Goal: Transaction & Acquisition: Book appointment/travel/reservation

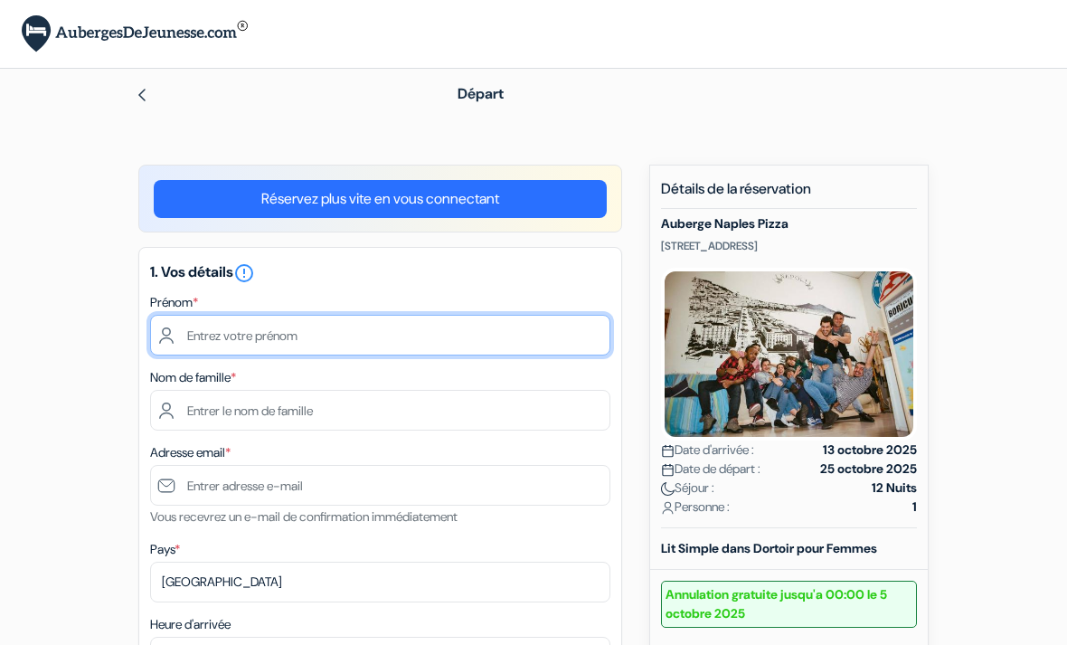
click at [507, 339] on input "text" at bounding box center [380, 335] width 460 height 41
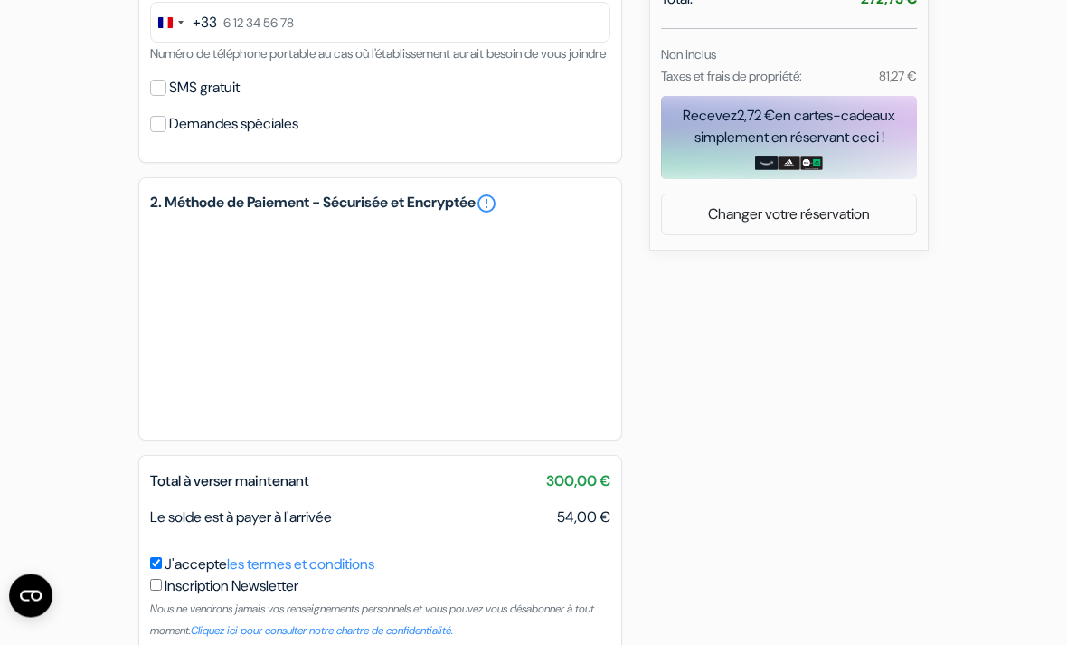
scroll to position [766, 0]
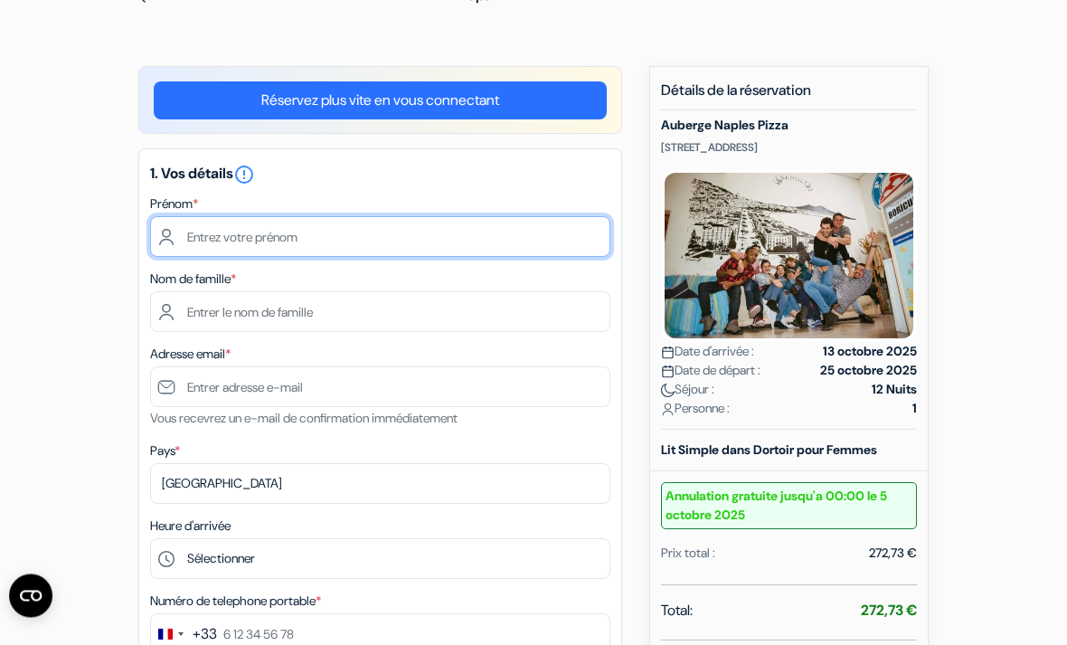
click at [454, 231] on input "text" at bounding box center [380, 237] width 460 height 41
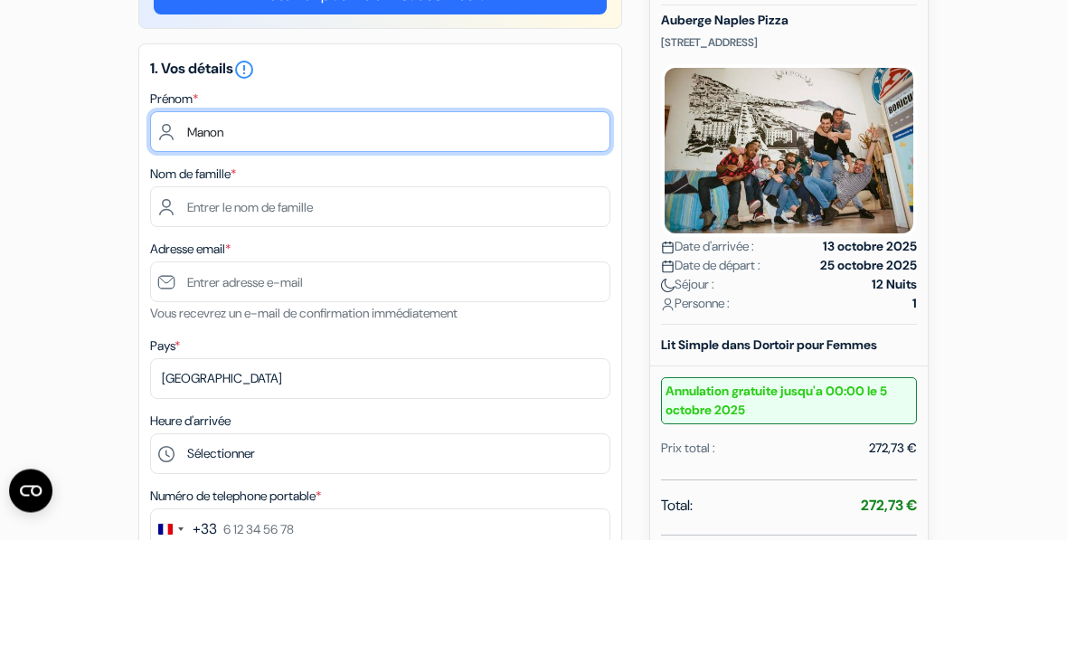
type input "Manon"
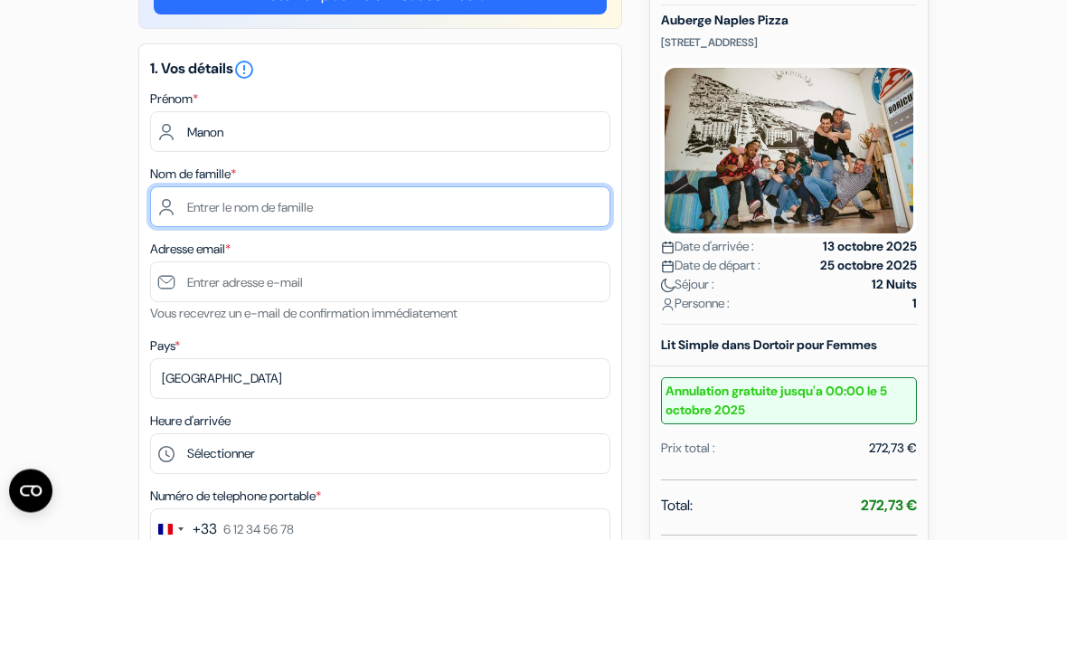
click at [509, 292] on input "text" at bounding box center [380, 312] width 460 height 41
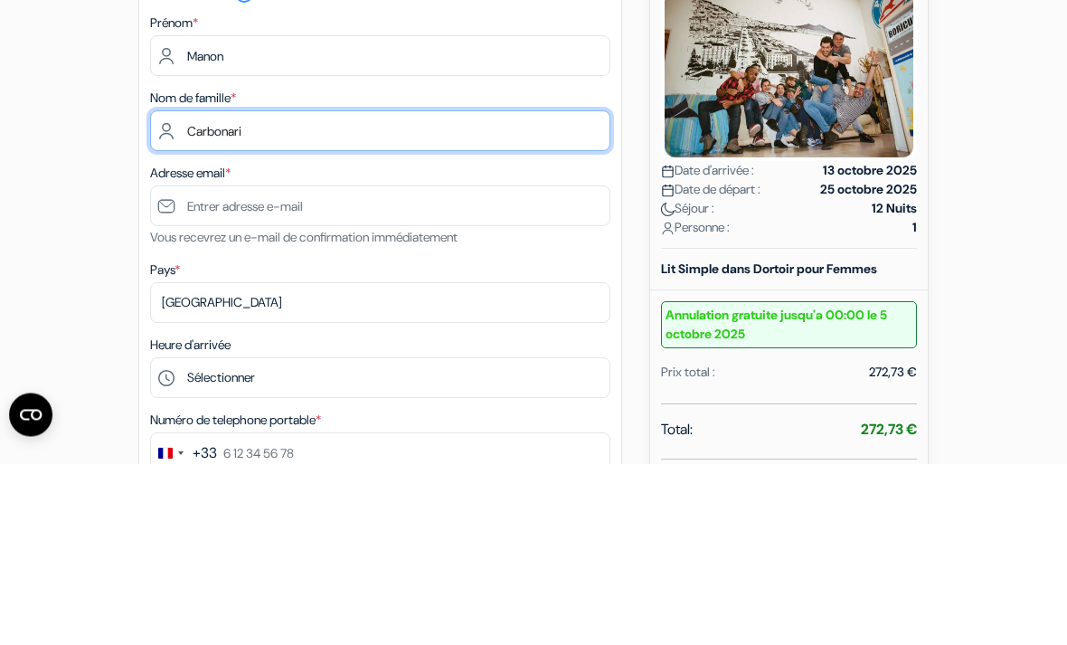
type input "Carbonari"
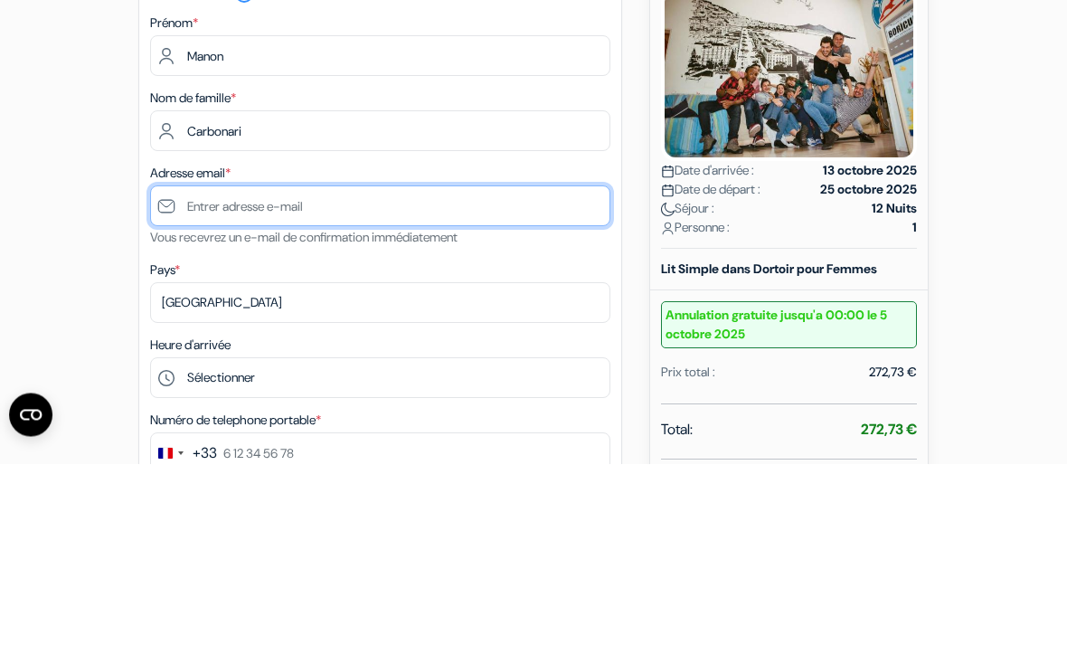
click at [463, 367] on input "text" at bounding box center [380, 387] width 460 height 41
type input "@"
type input "C"
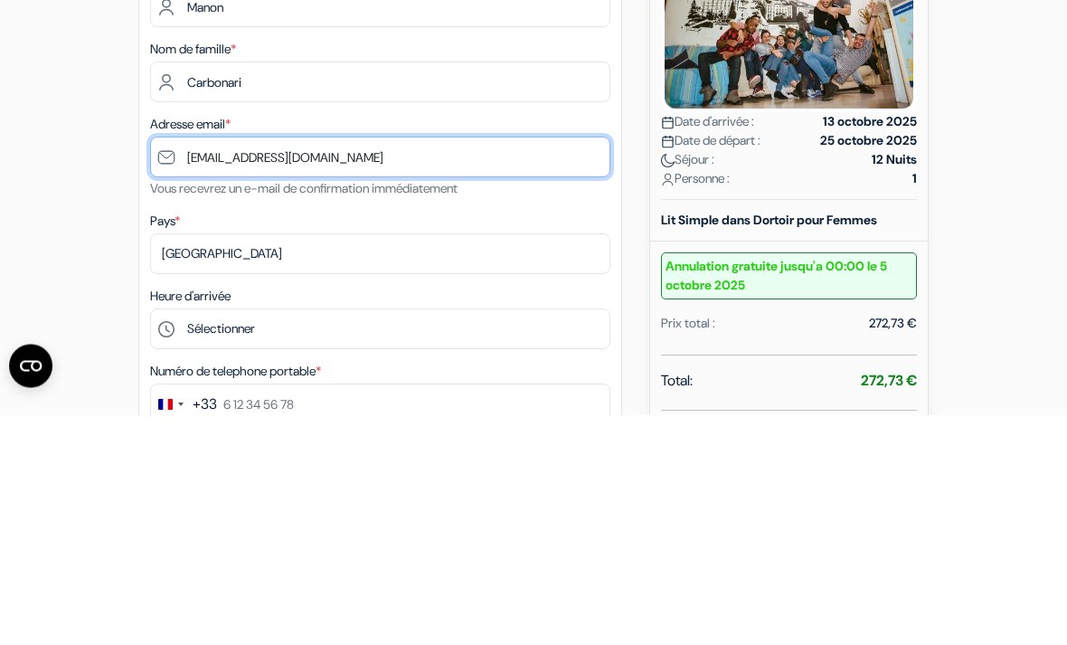
type input "[EMAIL_ADDRESS][DOMAIN_NAME]"
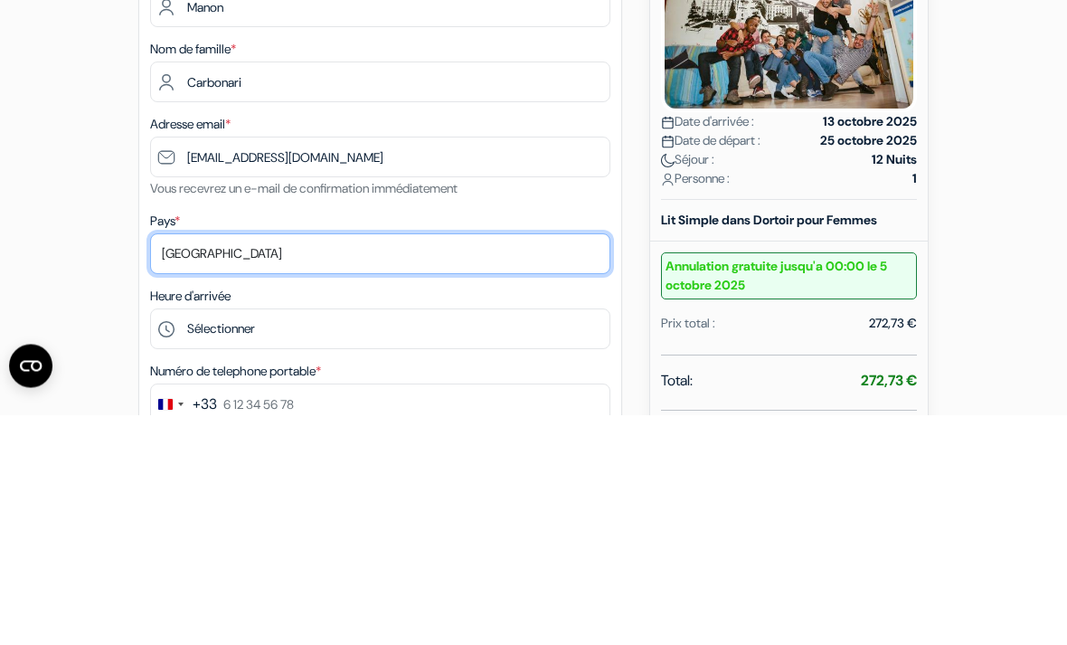
click at [213, 464] on select "Selectionner le pays Abkhazie [GEOGRAPHIC_DATA] [GEOGRAPHIC_DATA] [GEOGRAPHIC_D…" at bounding box center [380, 484] width 460 height 41
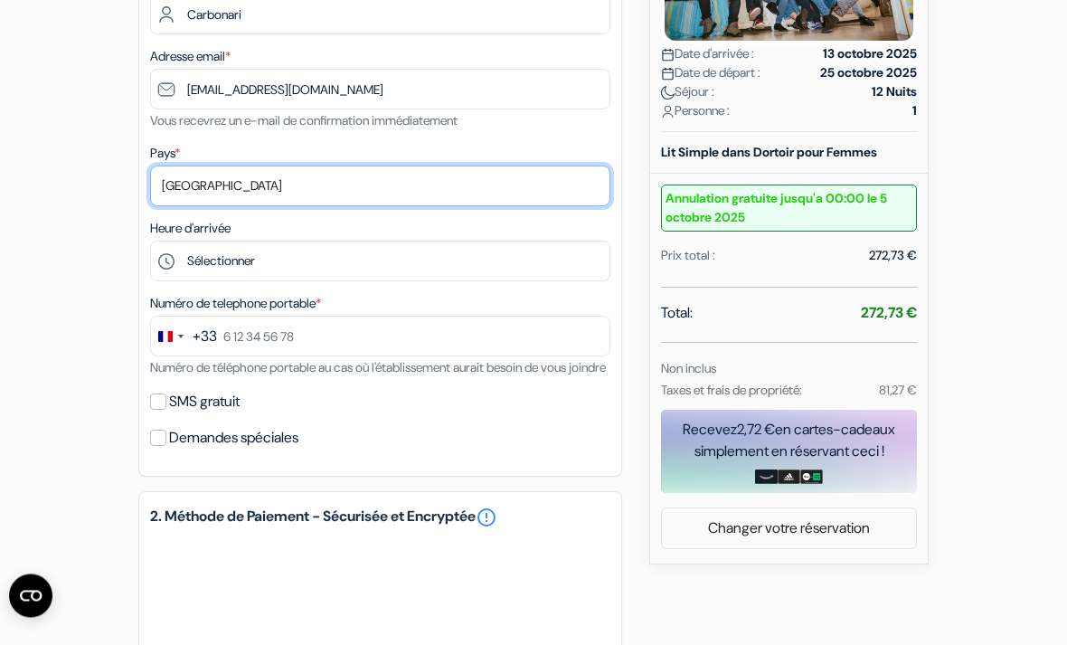
scroll to position [399, 0]
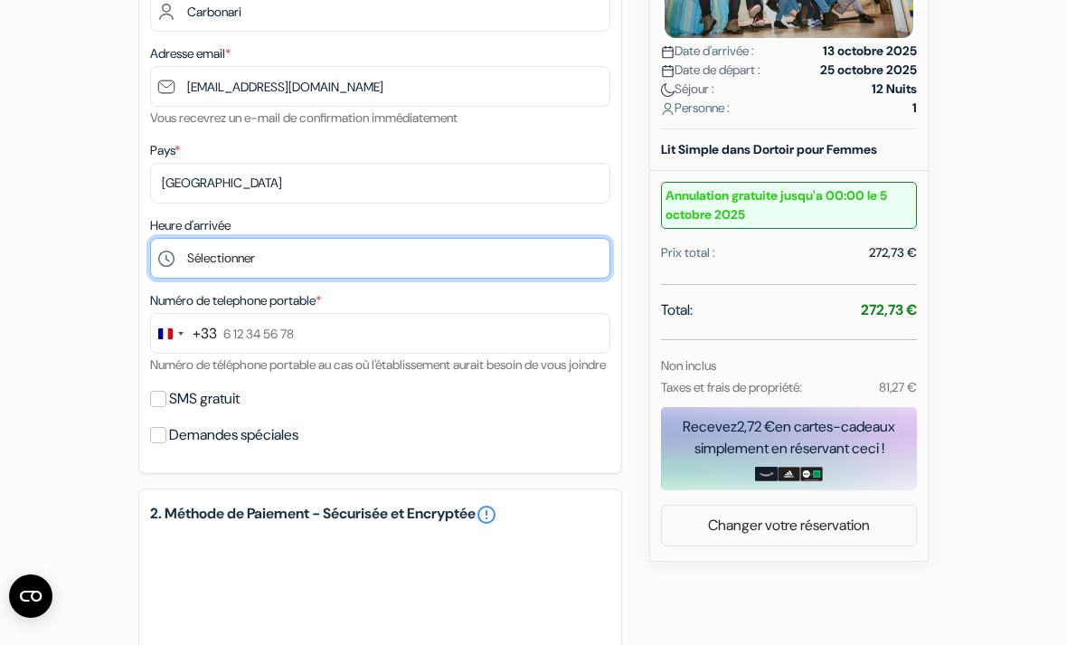
click at [506, 252] on select "Sélectionner 15:00 16:00 17:00 18:00 19:00" at bounding box center [380, 258] width 460 height 41
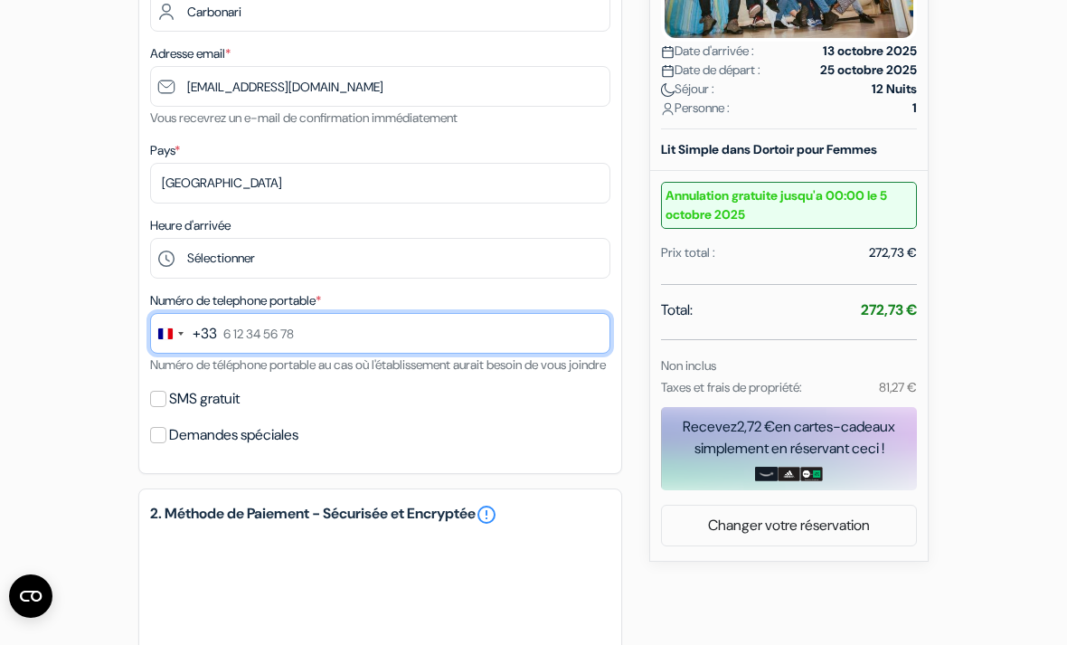
click at [451, 343] on input "text" at bounding box center [380, 333] width 460 height 41
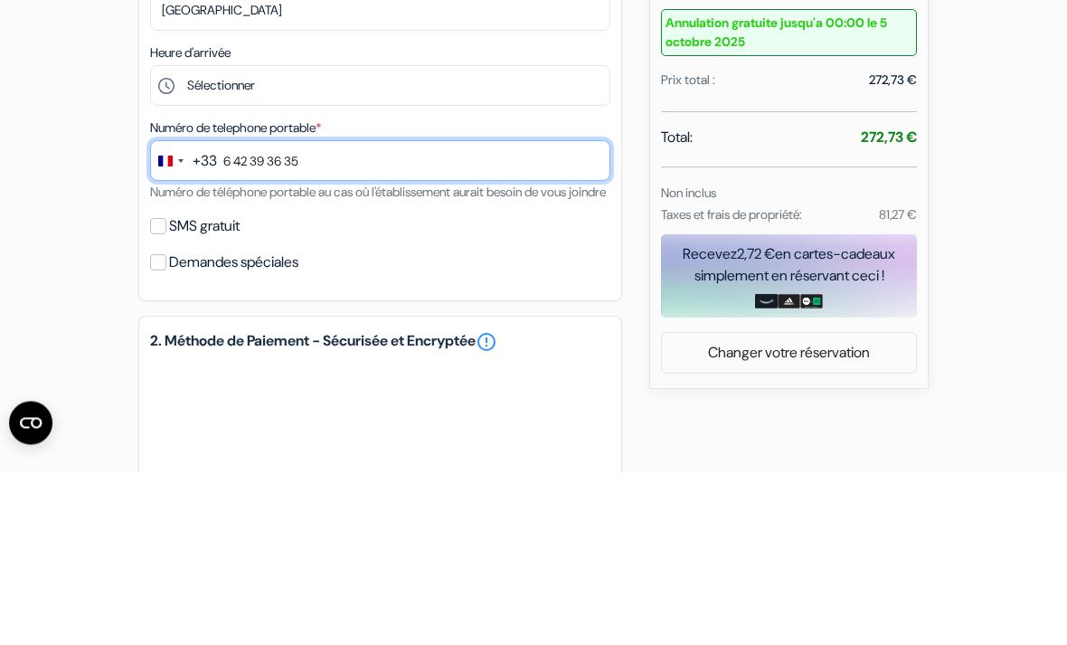
type input "6 42 39 36 35"
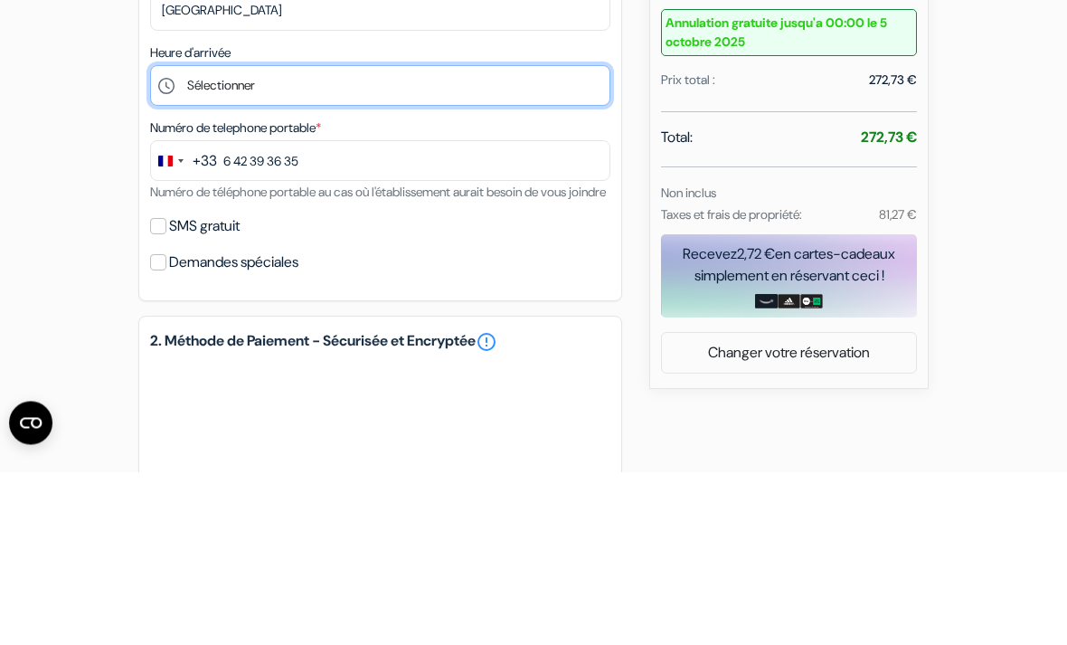
click at [426, 239] on select "Sélectionner 15:00 16:00 17:00 18:00 19:00" at bounding box center [380, 259] width 460 height 41
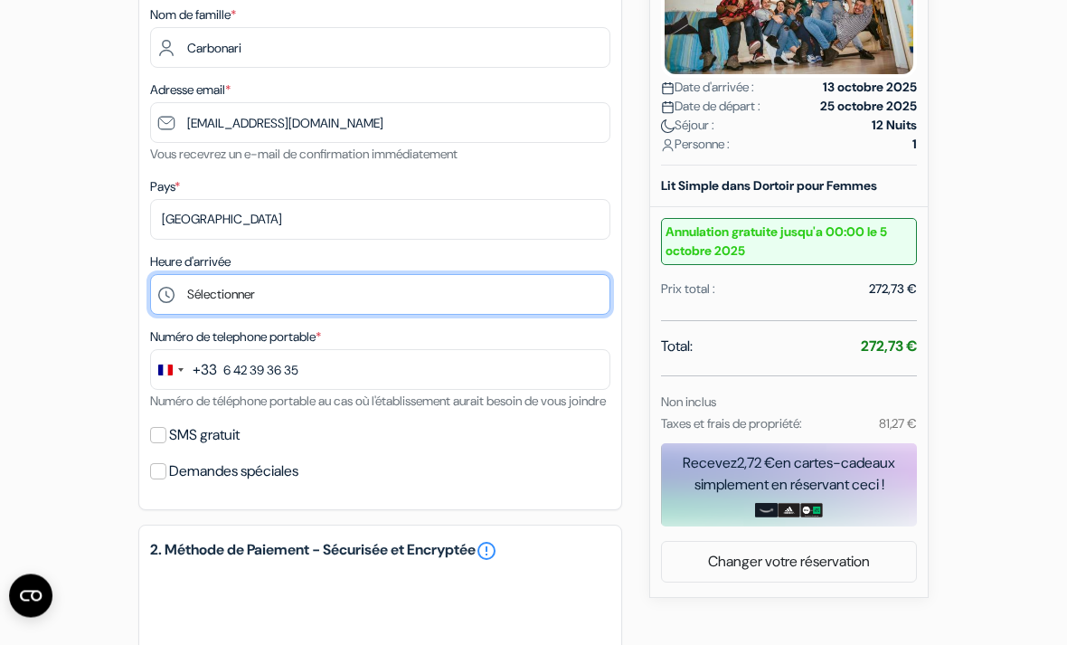
scroll to position [364, 0]
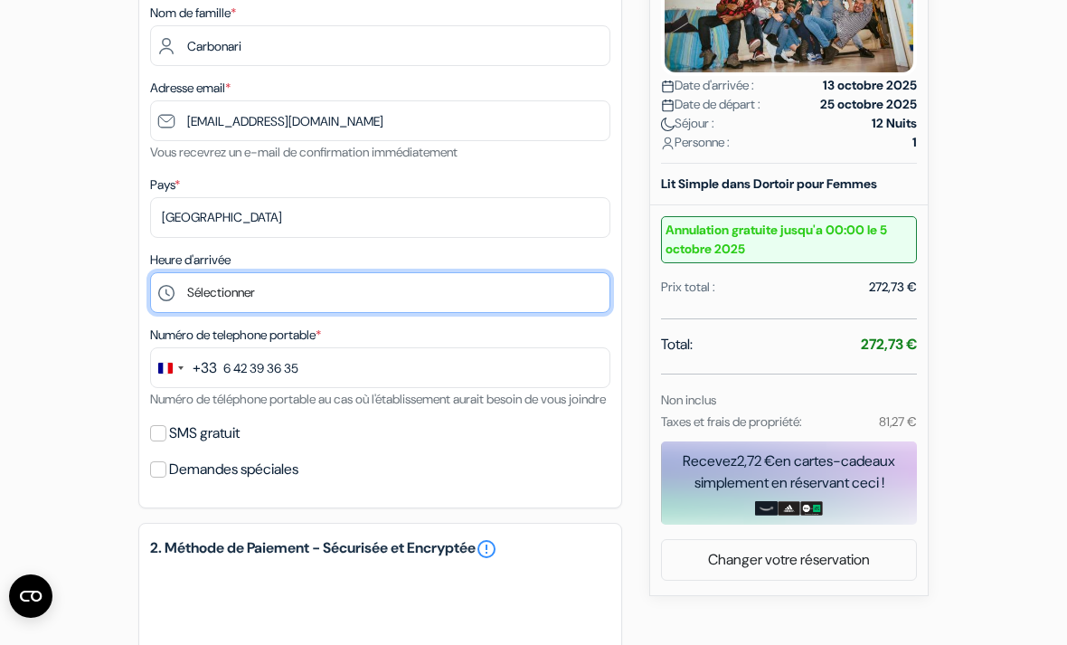
click at [216, 308] on select "Sélectionner 15:00 16:00 17:00 18:00 19:00" at bounding box center [380, 292] width 460 height 41
select select "17"
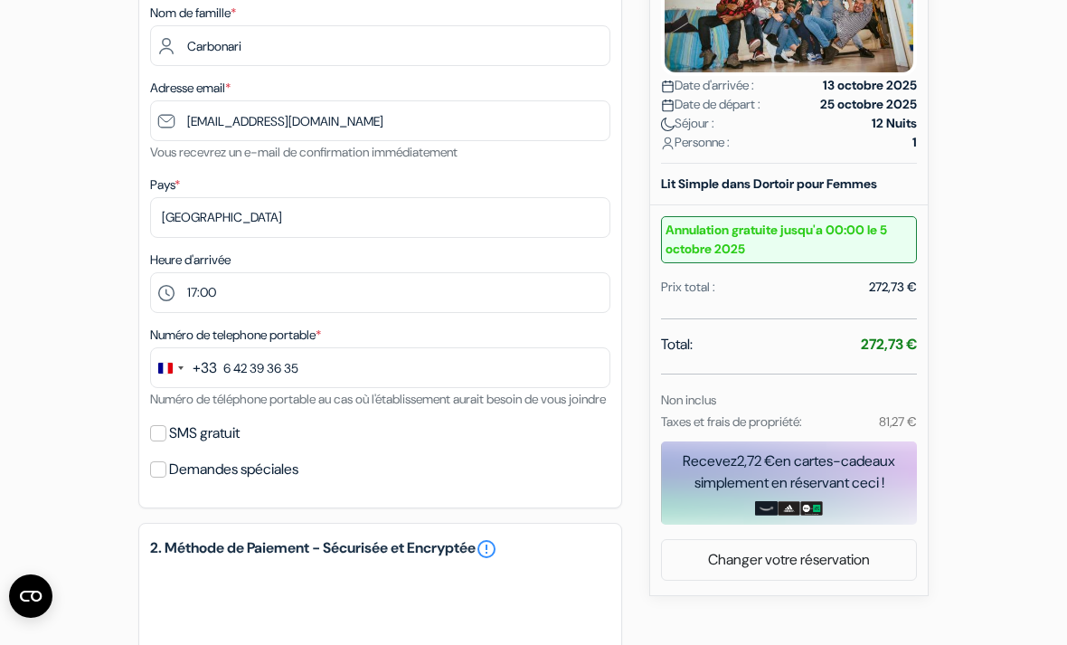
click at [165, 441] on input "SMS gratuit" at bounding box center [158, 433] width 16 height 16
checkbox input "true"
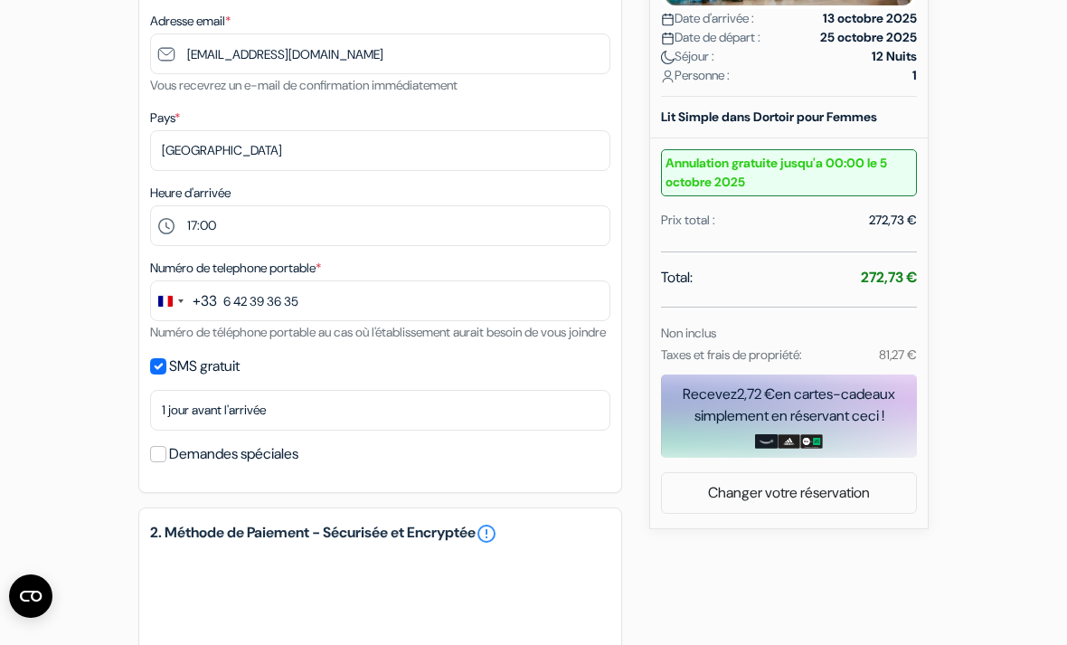
scroll to position [432, 0]
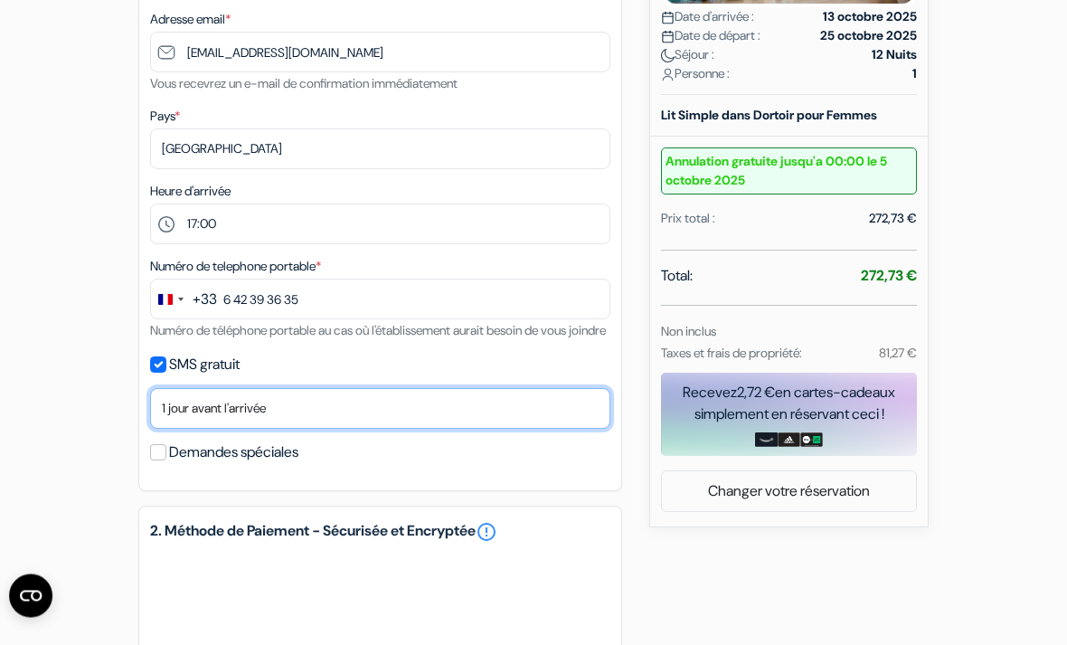
click at [195, 430] on select "Non merci Maintenant Le jour de votre arrivée 1 jour avant l'arrivée 2 jours av…" at bounding box center [380, 409] width 460 height 41
click at [391, 429] on select "Non merci Maintenant Le jour de votre arrivée 1 jour avant l'arrivée 2 jours av…" at bounding box center [380, 408] width 460 height 41
click at [429, 429] on select "Non merci Maintenant Le jour de votre arrivée 1 jour avant l'arrivée 2 jours av…" at bounding box center [380, 408] width 460 height 41
click at [423, 429] on select "Non merci Maintenant Le jour de votre arrivée 1 jour avant l'arrivée 2 jours av…" at bounding box center [380, 408] width 460 height 41
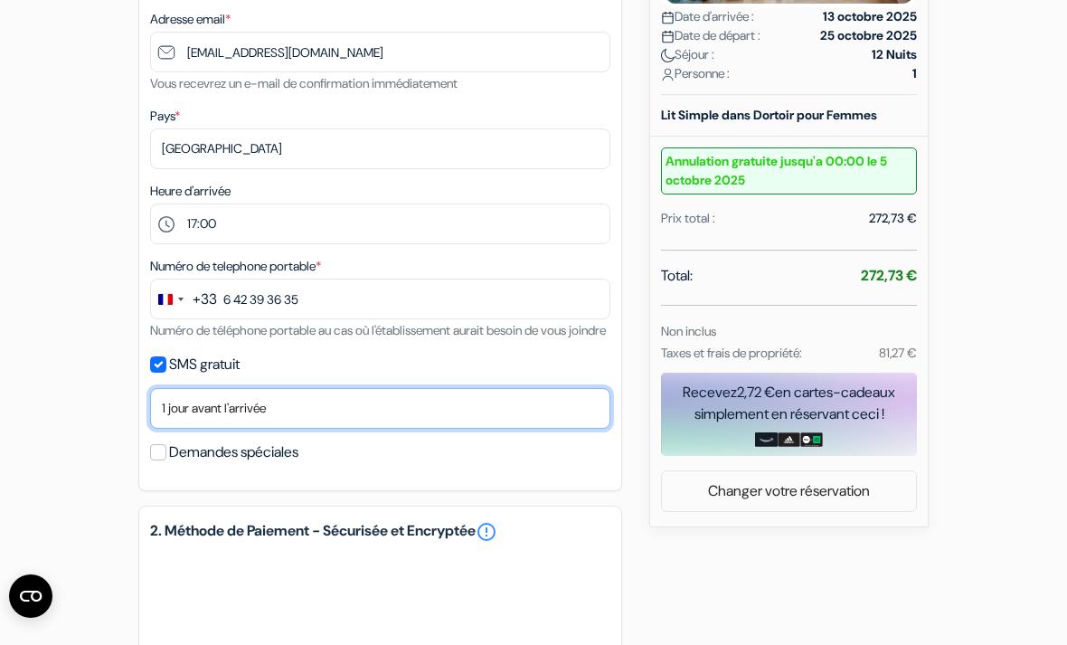
select select "2"
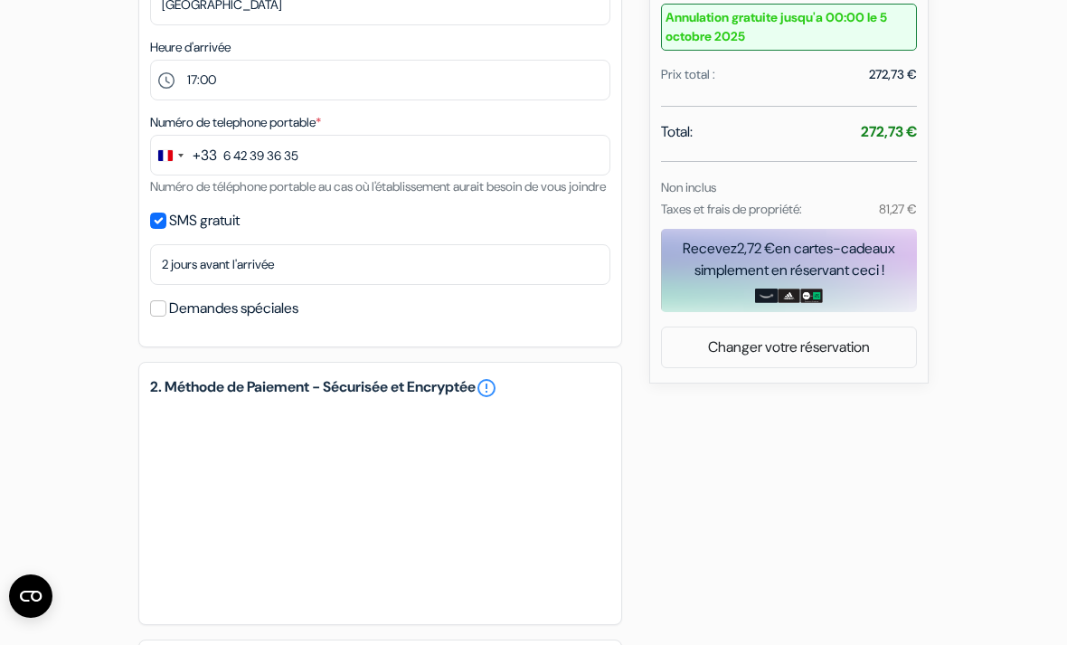
scroll to position [592, 0]
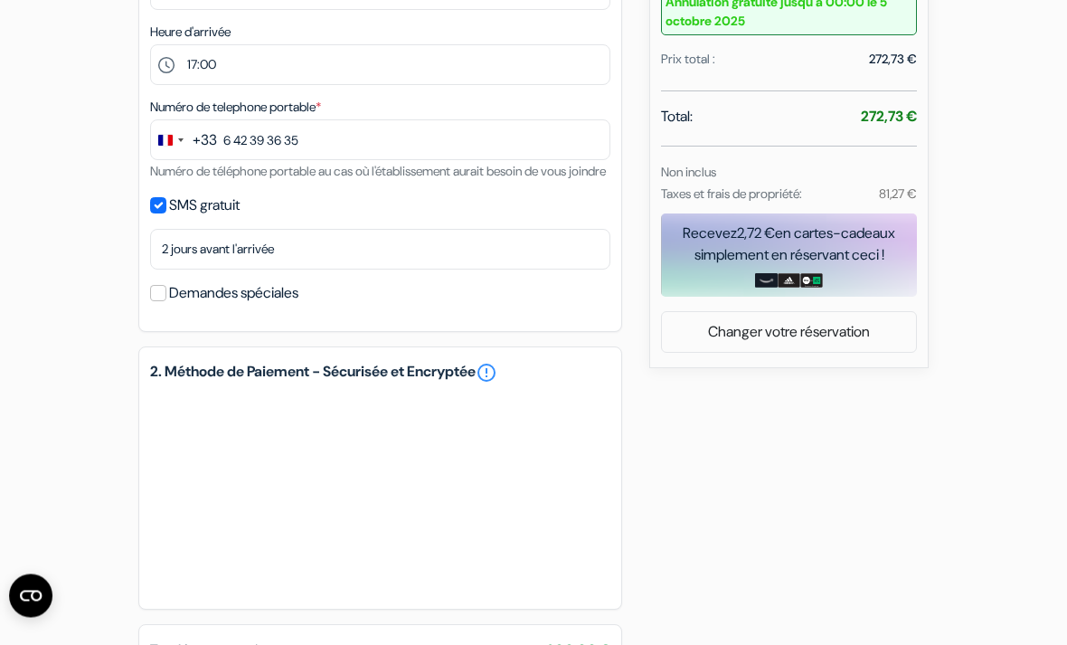
click at [1005, 644] on form "Départ add_box Auberge Naples Pizza [STREET_ADDRESS] Détails de l'établissement" at bounding box center [533, 160] width 1067 height 1367
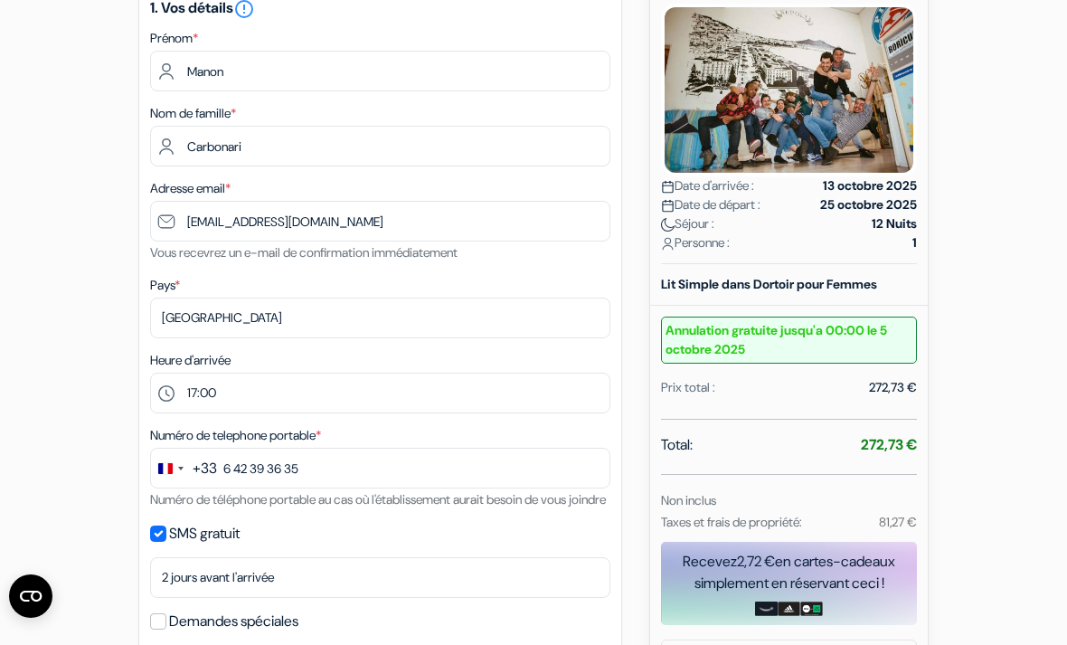
scroll to position [0, 0]
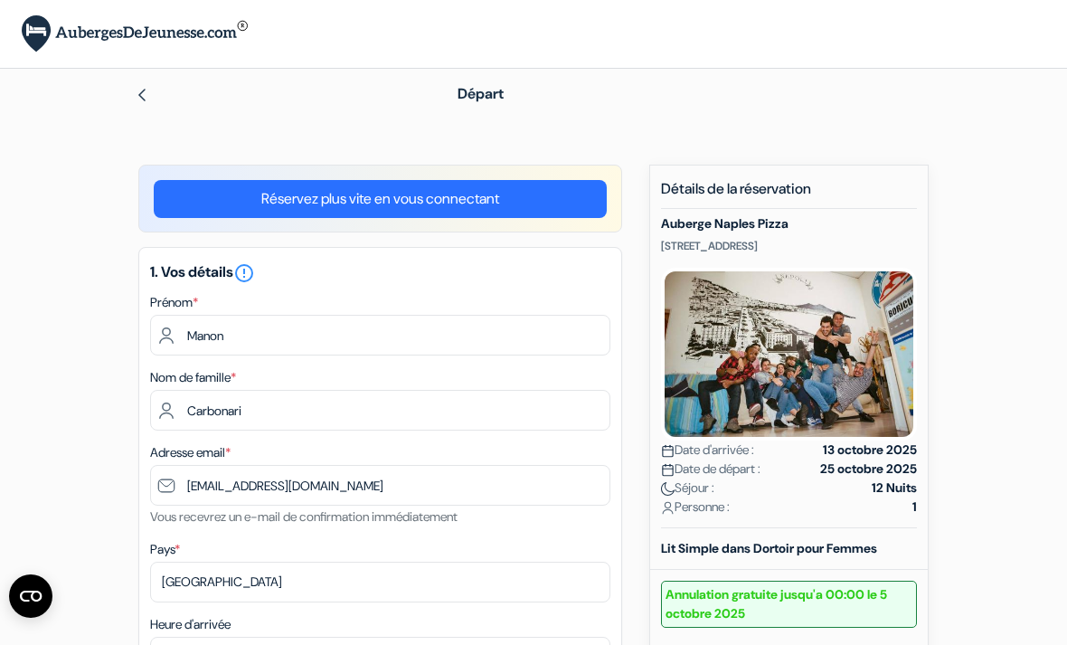
click at [147, 99] on img at bounding box center [142, 95] width 14 height 14
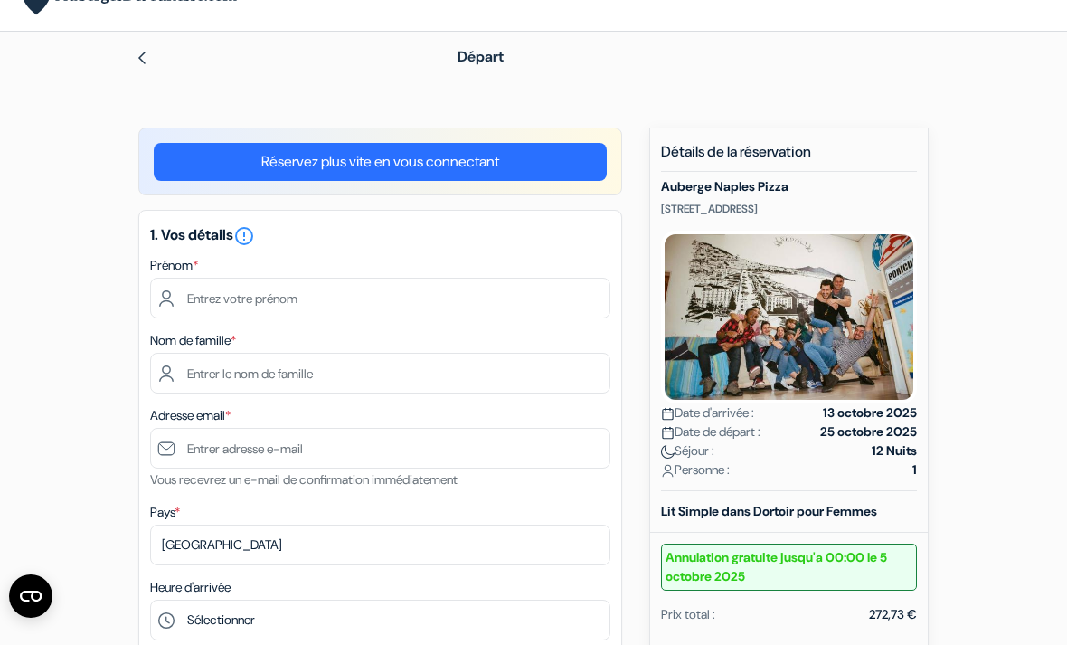
scroll to position [29, 0]
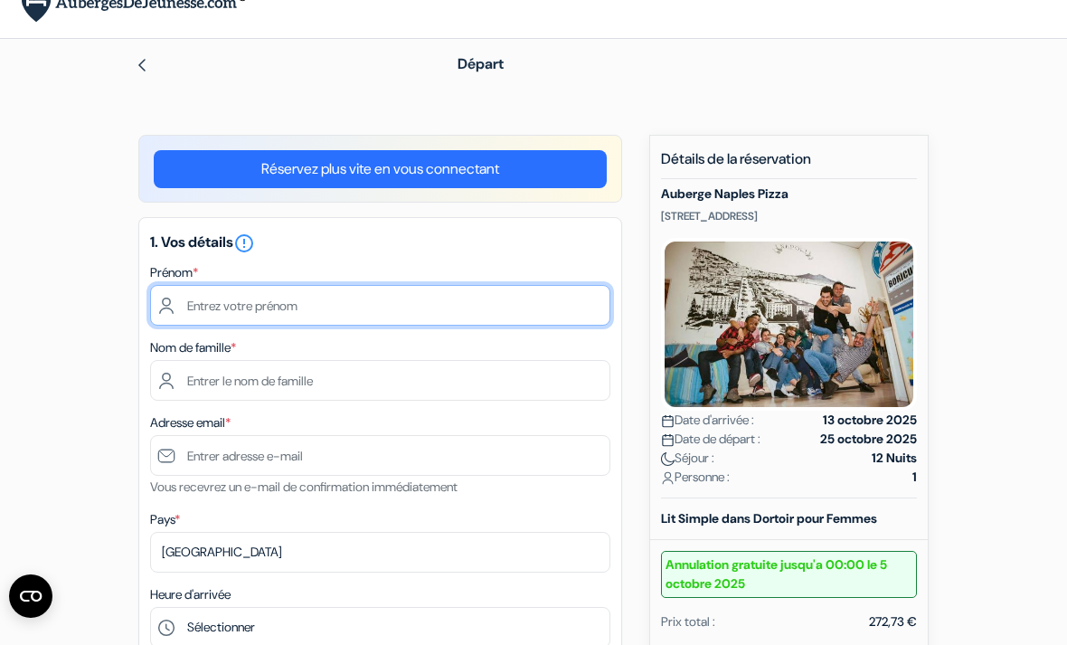
click at [478, 320] on input "text" at bounding box center [380, 305] width 460 height 41
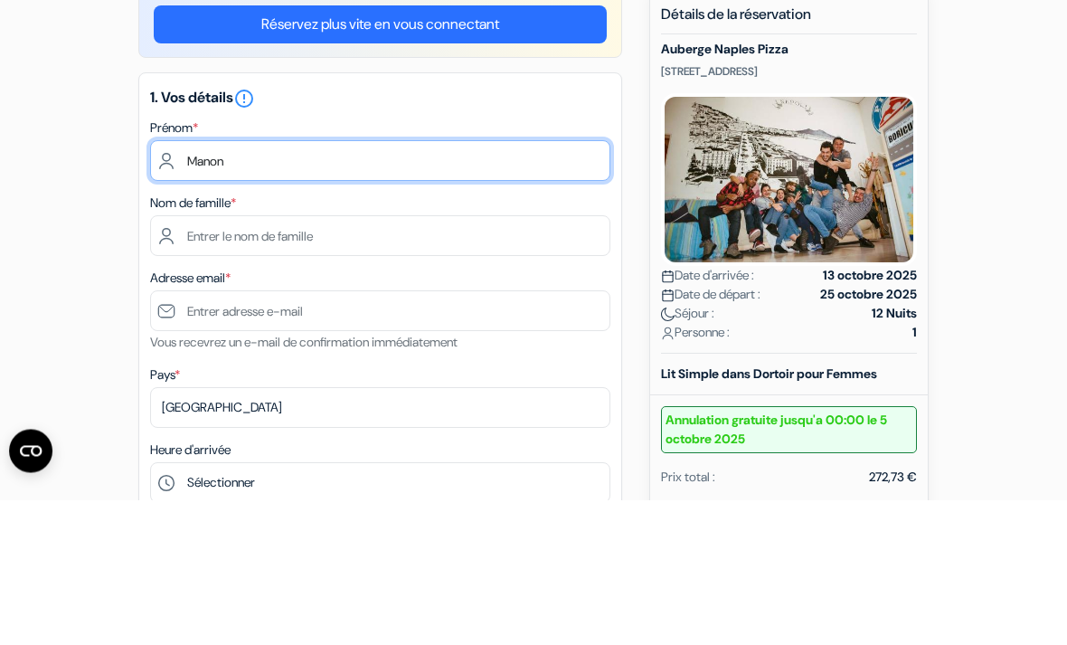
type input "Manon"
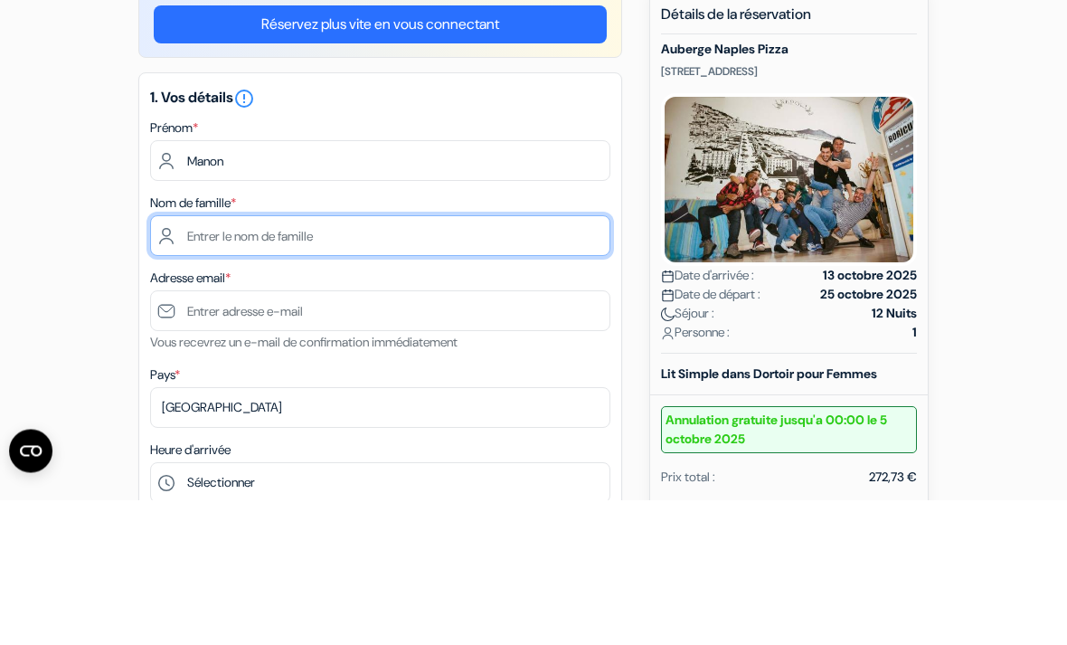
click at [475, 361] on input "text" at bounding box center [380, 381] width 460 height 41
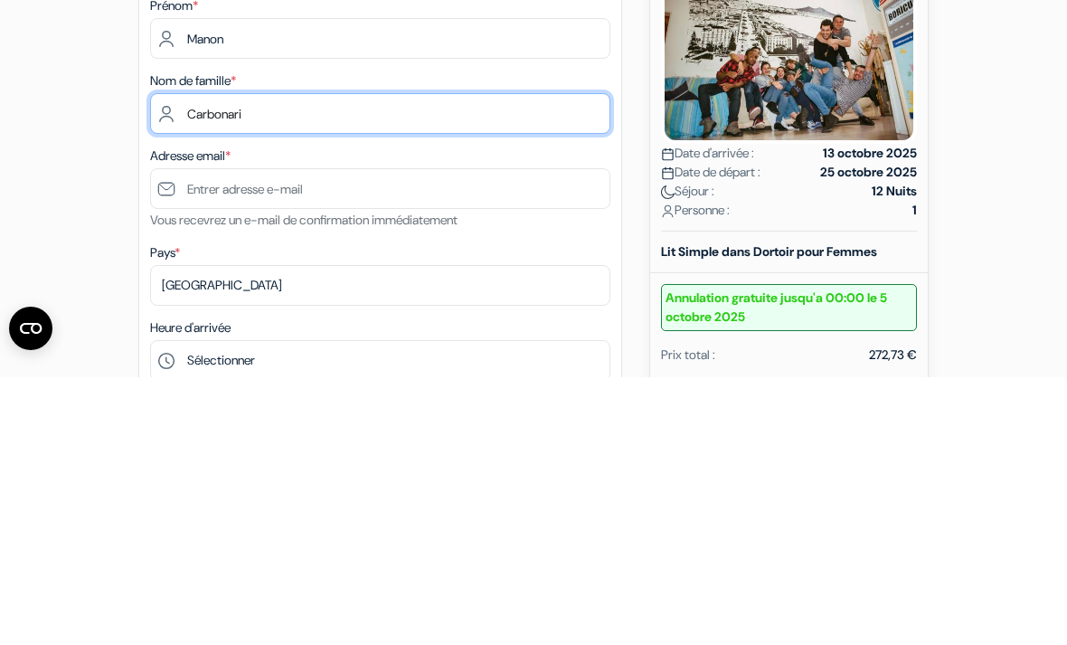
type input "Carbonari"
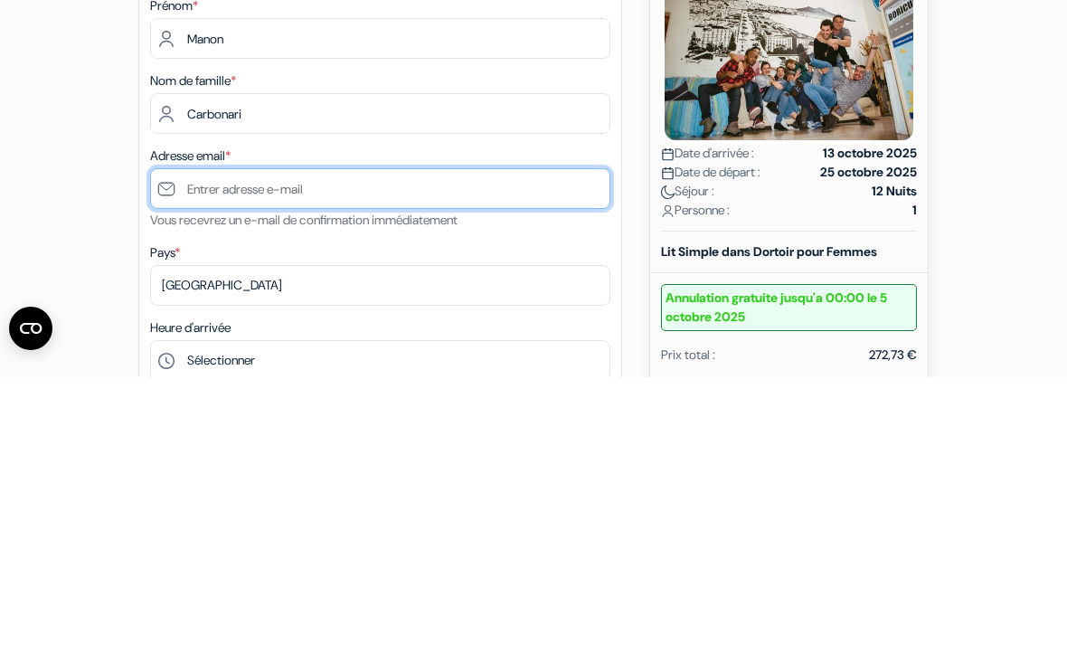
click at [474, 436] on input "text" at bounding box center [380, 456] width 460 height 41
type input "[EMAIL_ADDRESS][DOMAIN_NAME]"
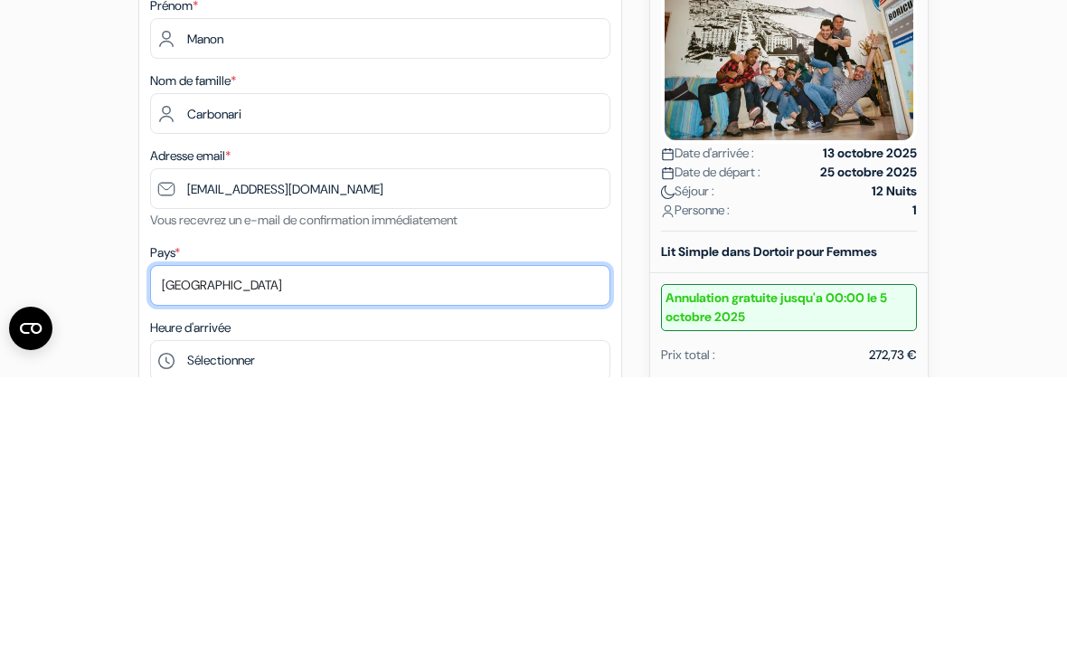
click at [533, 533] on select "Selectionner le pays Abkhazie [GEOGRAPHIC_DATA] [GEOGRAPHIC_DATA] [GEOGRAPHIC_D…" at bounding box center [380, 553] width 460 height 41
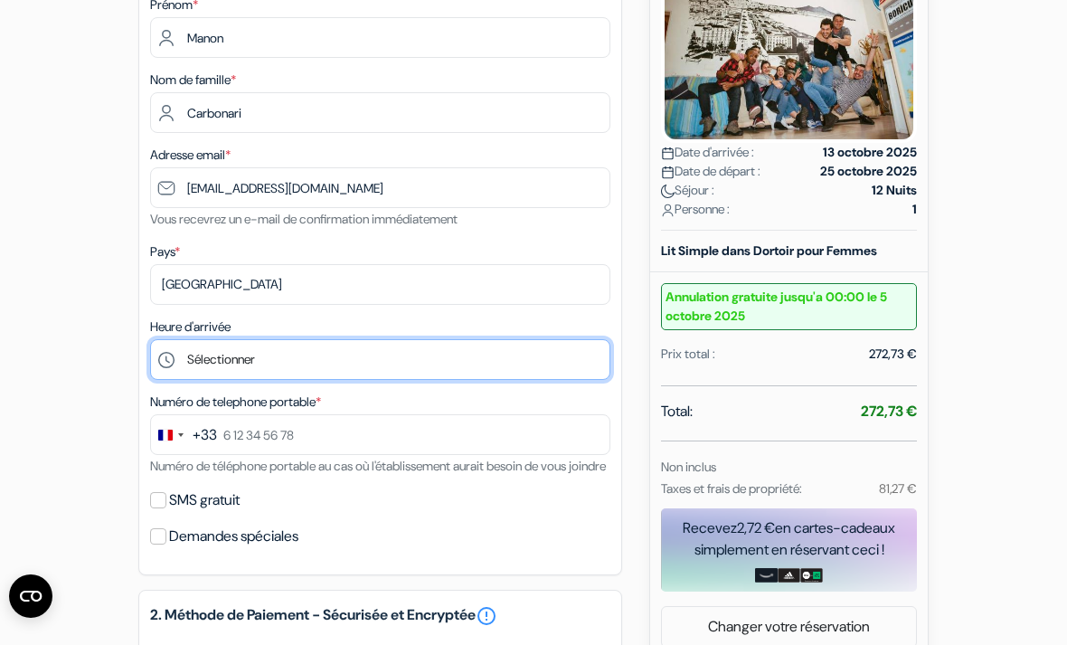
click at [549, 365] on select "Sélectionner 15:00 16:00 17:00 18:00 19:00" at bounding box center [380, 359] width 460 height 41
select select "17"
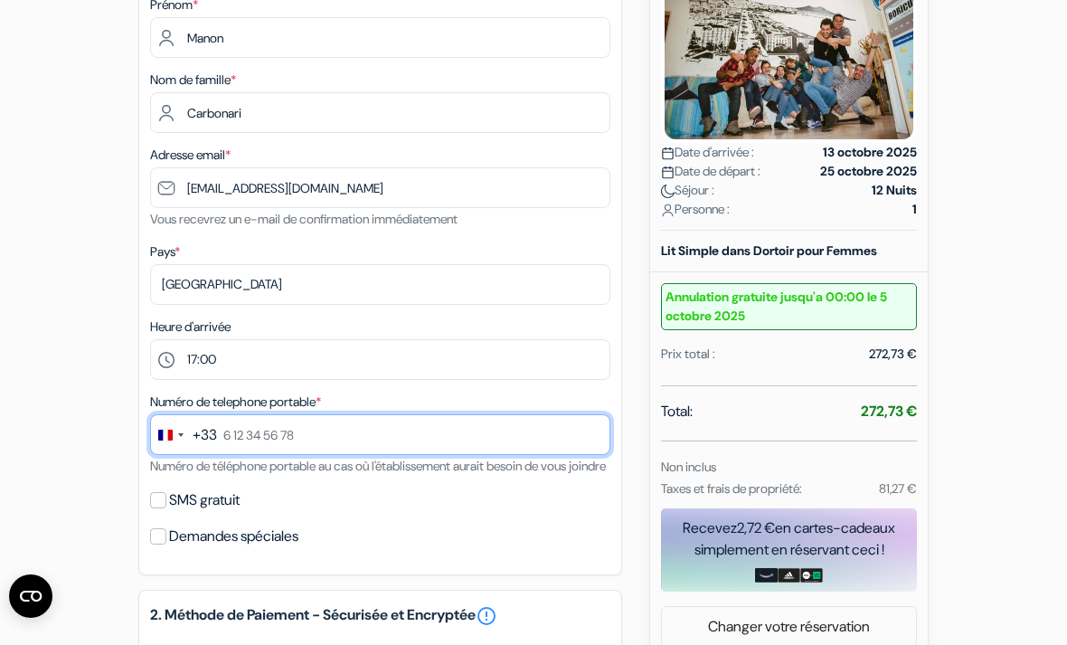
click at [317, 429] on input "text" at bounding box center [380, 434] width 460 height 41
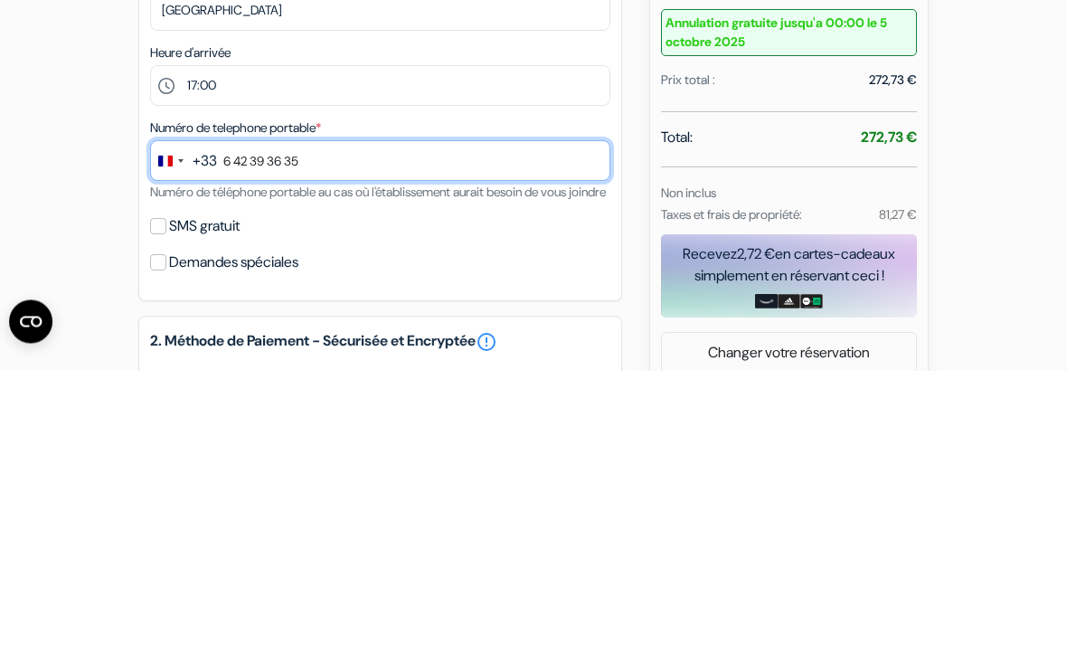
type input "6 42 39 36 35"
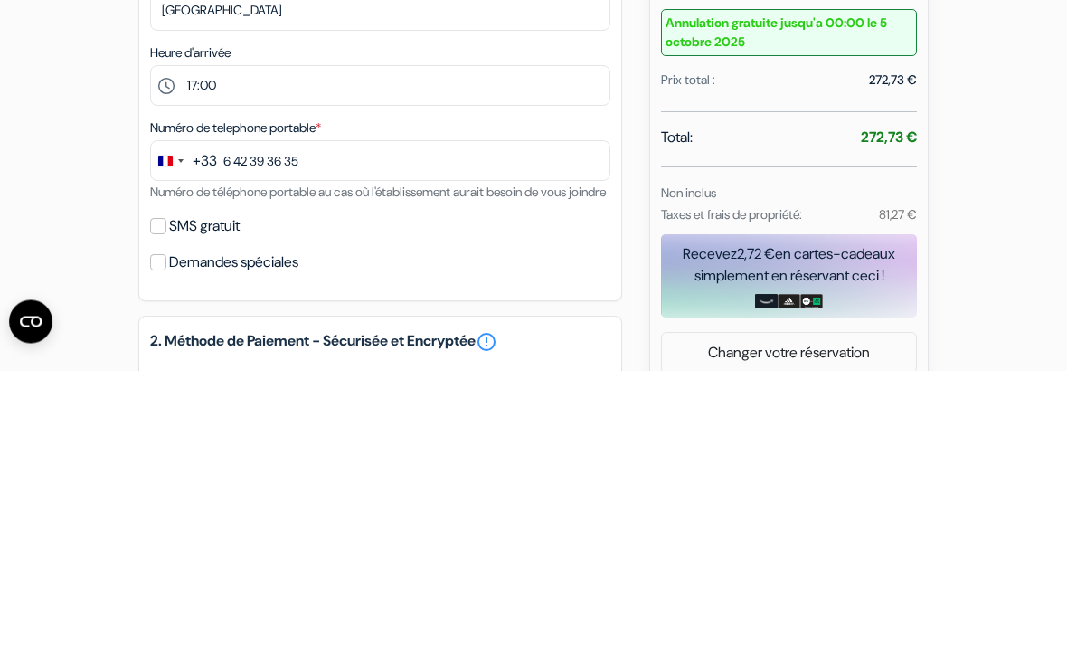
click at [153, 261] on div "1. Vos détails error_outline Prénom * Manon Nom de famille * Carbonari Adresse …" at bounding box center [380, 263] width 484 height 626
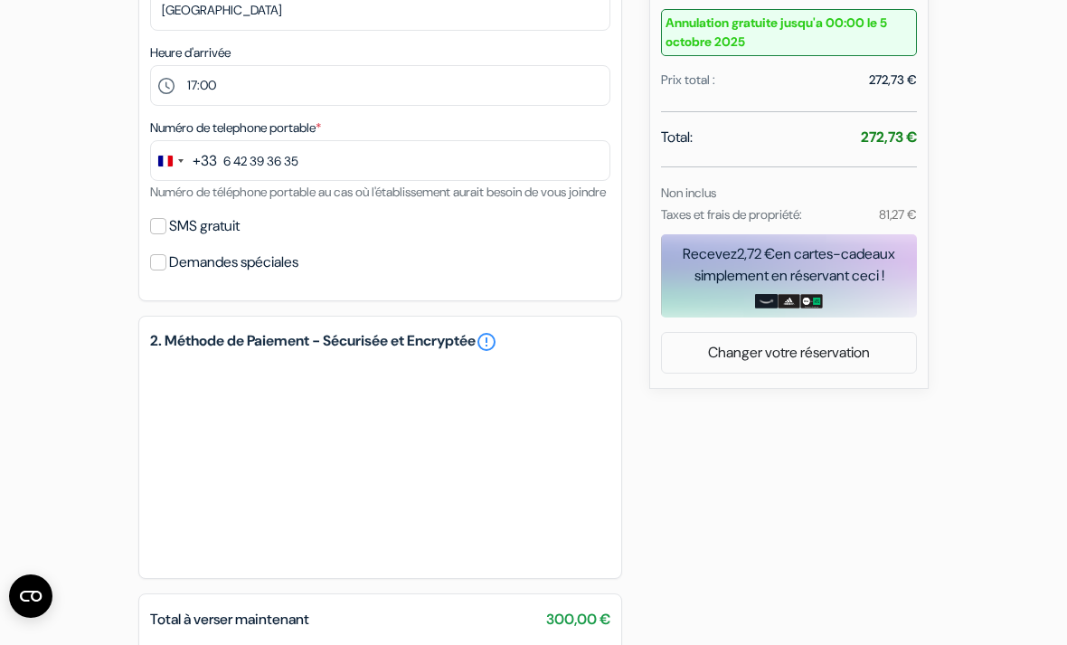
click at [171, 239] on label "SMS gratuit" at bounding box center [204, 225] width 71 height 25
click at [166, 234] on input "SMS gratuit" at bounding box center [158, 226] width 16 height 16
checkbox input "true"
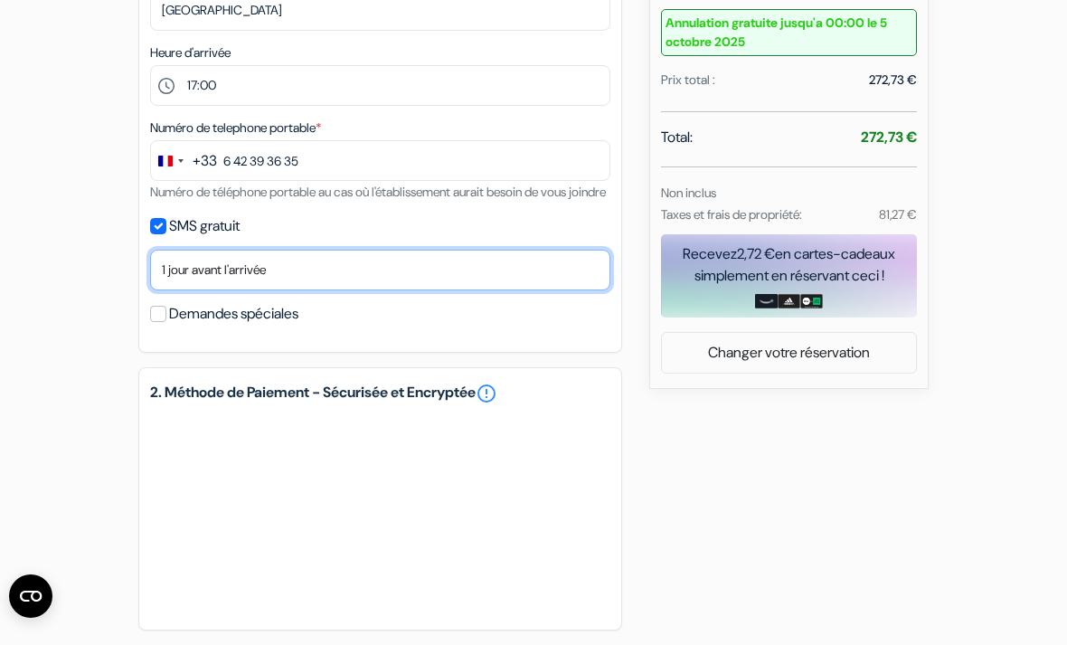
click at [295, 287] on select "Non merci Maintenant Le jour de votre arrivée 1 jour avant l'arrivée 2 jours av…" at bounding box center [380, 270] width 460 height 41
select select "2"
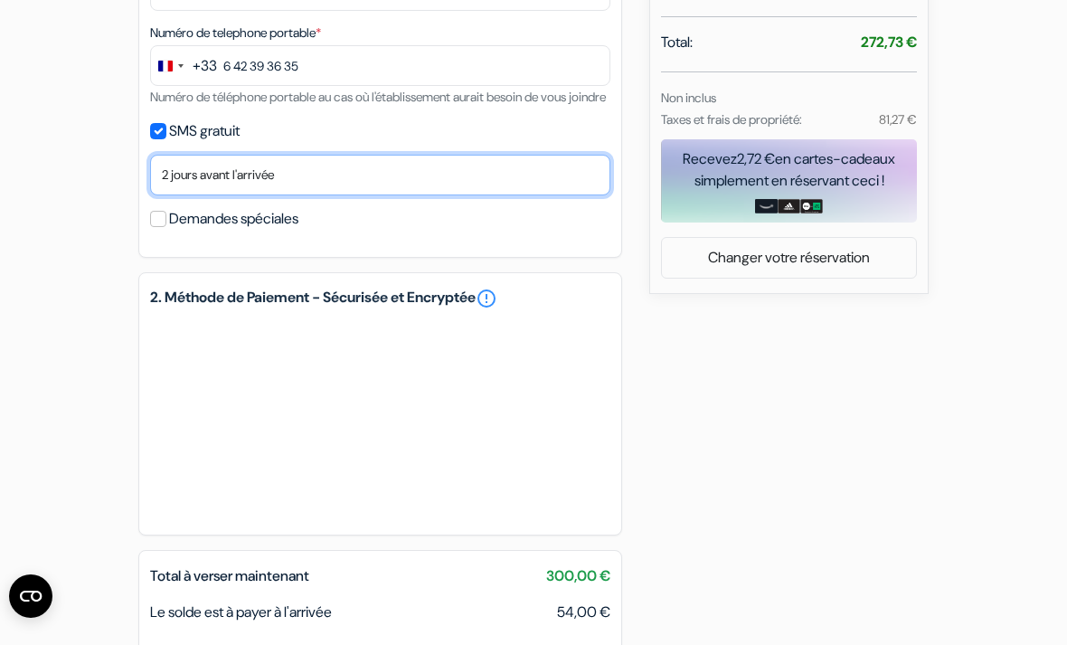
scroll to position [672, 0]
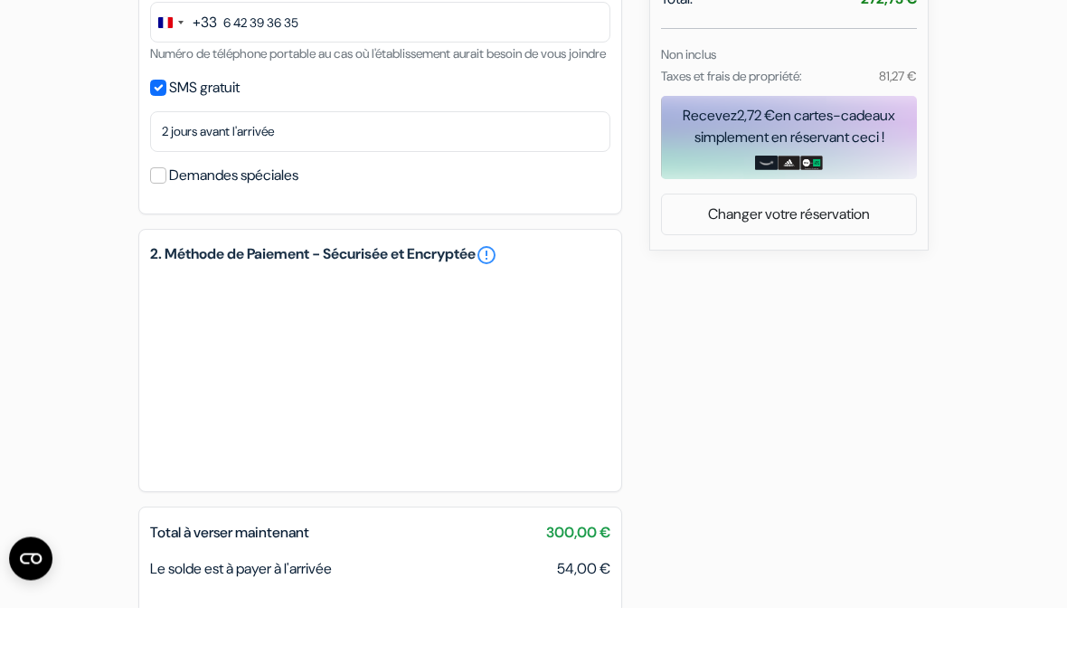
click at [160, 205] on input "Demandes spéciales" at bounding box center [158, 213] width 16 height 16
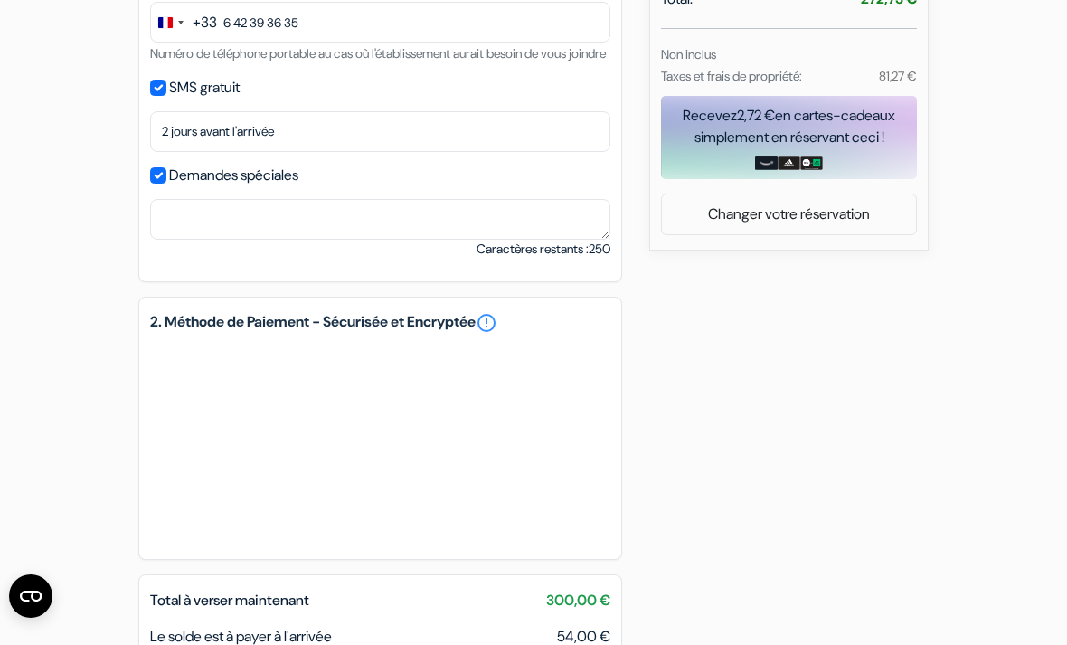
click at [187, 187] on label "Demandes spéciales" at bounding box center [233, 175] width 129 height 25
click at [166, 184] on input "Demandes spéciales" at bounding box center [158, 175] width 16 height 16
checkbox input "false"
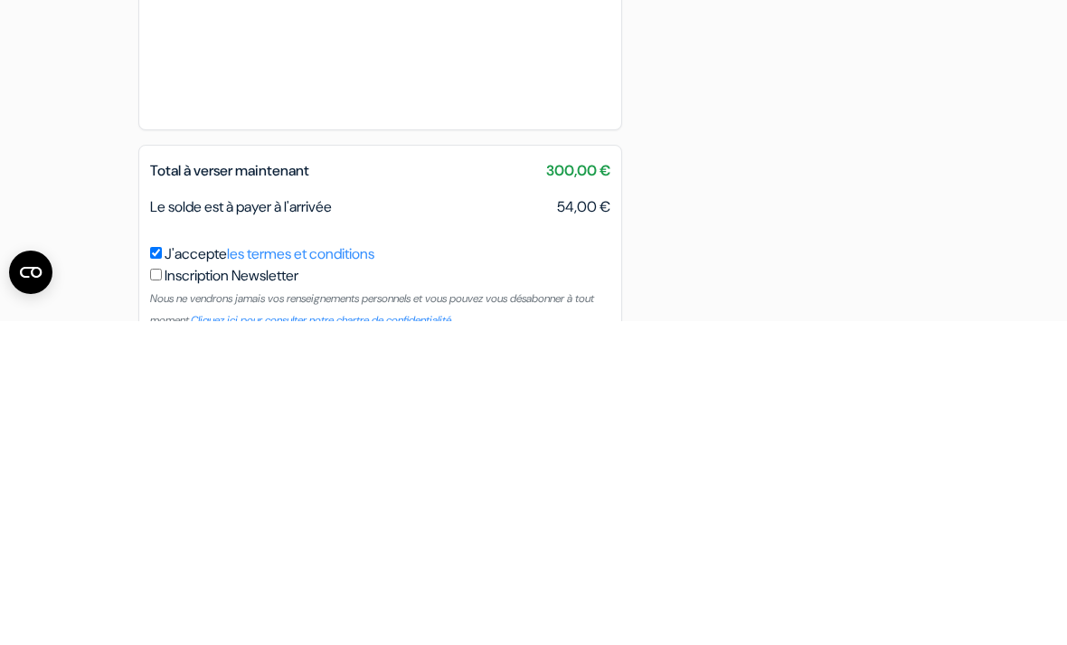
scroll to position [749, 0]
click at [1009, 254] on form "Départ add_box Auberge Naples Pizza [STREET_ADDRESS] Détails de l'établissement" at bounding box center [533, 3] width 1067 height 1367
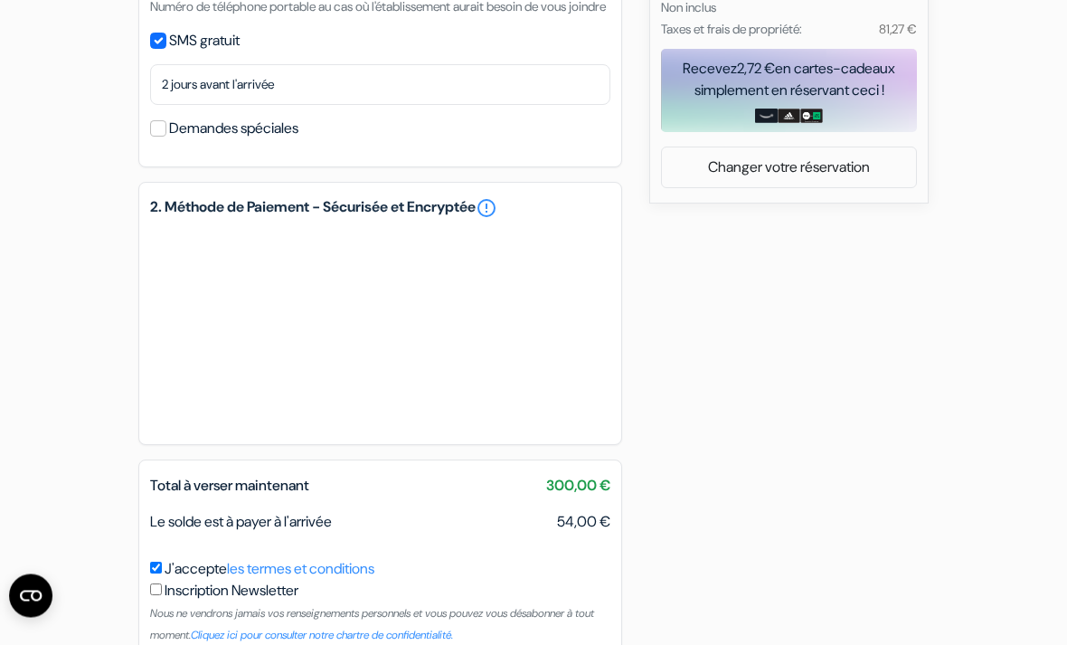
scroll to position [818, 0]
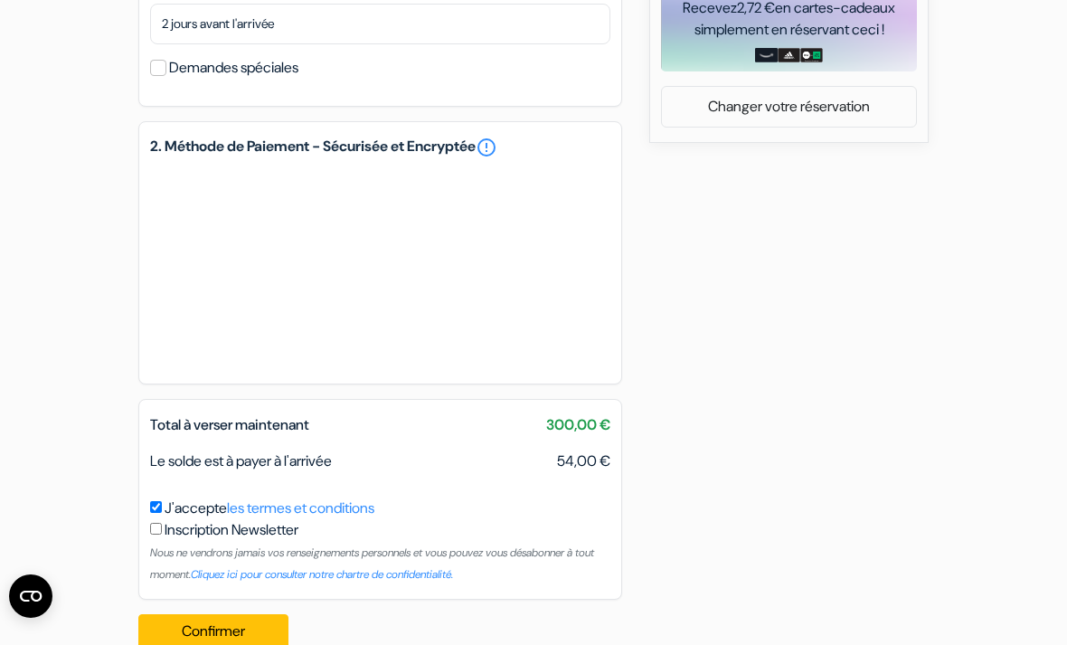
click at [243, 642] on button "Confirmer Loading..." at bounding box center [213, 631] width 150 height 34
click at [242, 644] on button "Confirmer Loading..." at bounding box center [213, 631] width 150 height 34
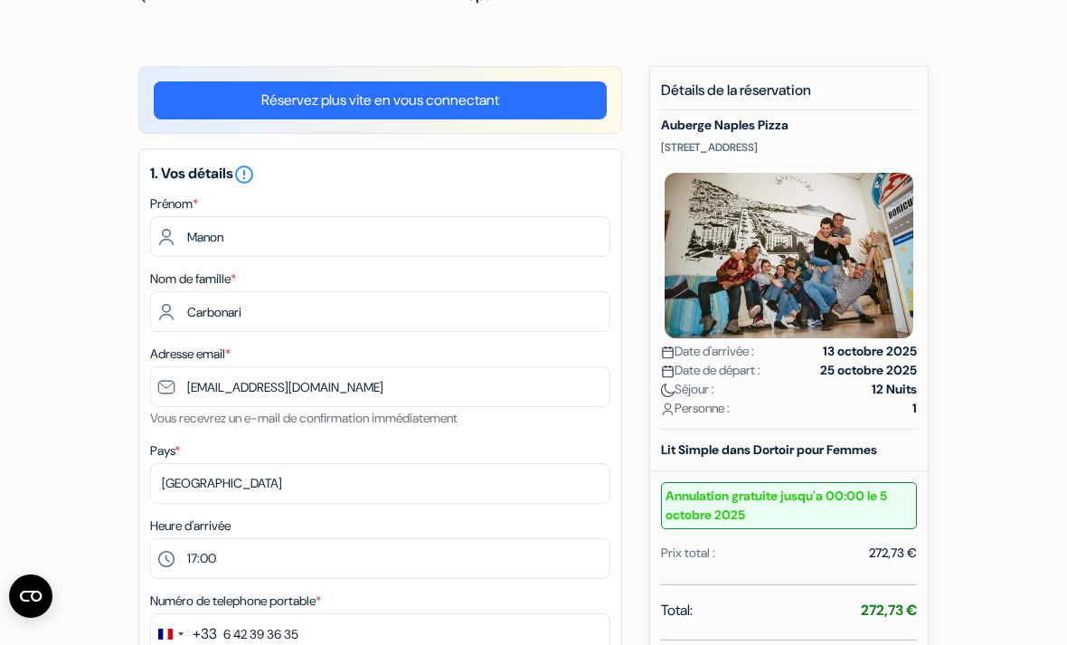
scroll to position [98, 0]
